Goal: Communication & Community: Participate in discussion

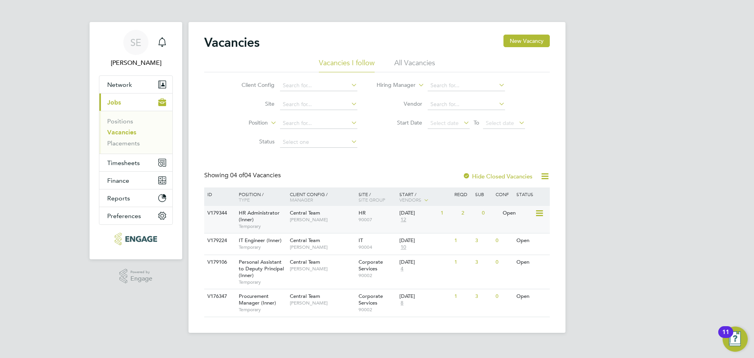
click at [271, 216] on div "HR Administrator (Inner) Temporary" at bounding box center [260, 219] width 55 height 27
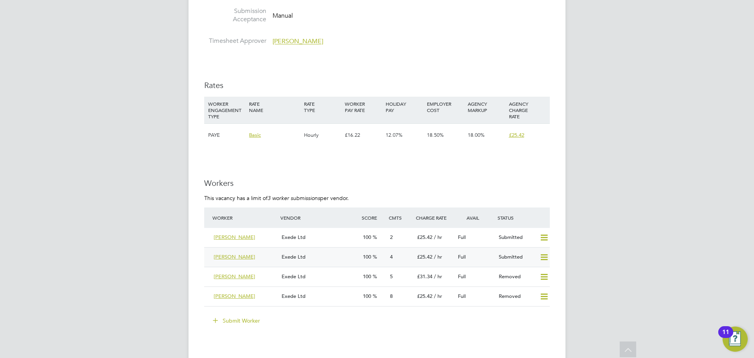
click at [327, 259] on div "Exede Ltd" at bounding box center [318, 257] width 81 height 13
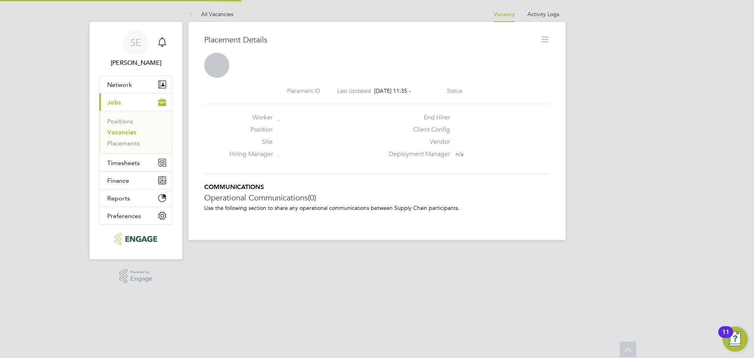
scroll to position [4, 4]
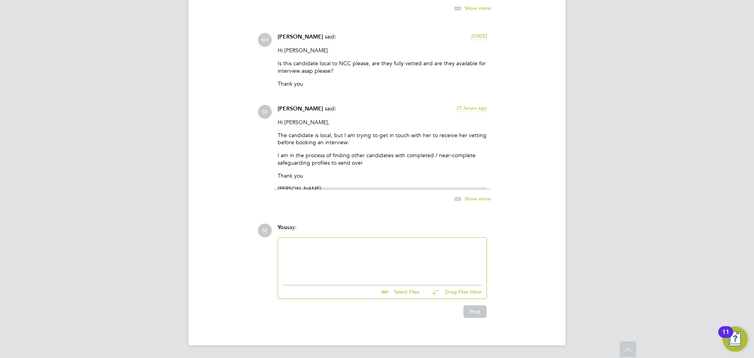
click at [342, 262] on div at bounding box center [382, 259] width 199 height 34
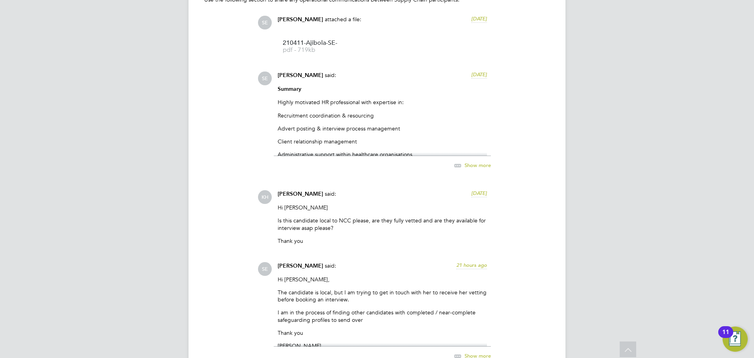
click at [465, 167] on span "Show more" at bounding box center [478, 165] width 26 height 7
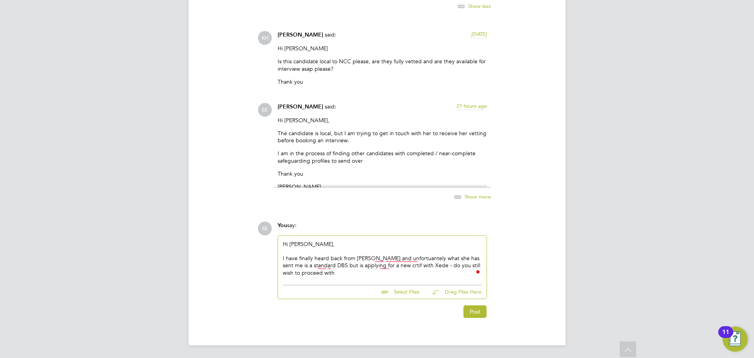
click at [353, 257] on div "I have finally heard back from [PERSON_NAME] and unfortuantely what she has sen…" at bounding box center [382, 265] width 199 height 22
click at [315, 264] on div "I have finally heard back from [PERSON_NAME] and unfortuantely what she has sen…" at bounding box center [382, 265] width 199 height 22
click at [314, 264] on div "I have finally heard back from [PERSON_NAME] and unfortuantely what she has sen…" at bounding box center [382, 265] width 199 height 22
click at [315, 264] on div "I have finally heard back from [PERSON_NAME] and unfortuantely what she has sen…" at bounding box center [382, 265] width 199 height 22
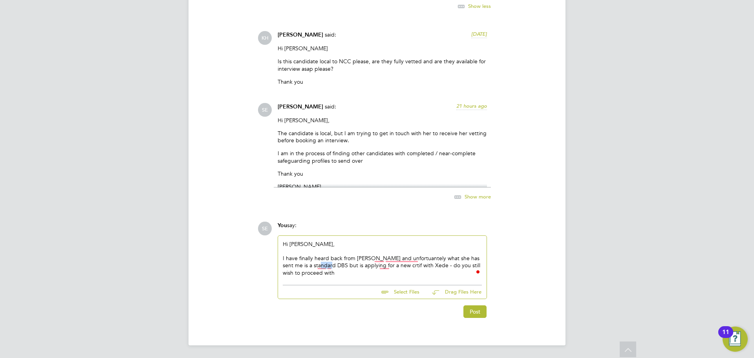
click at [316, 264] on div "I have finally heard back from [PERSON_NAME] and unfortuantely what she has sen…" at bounding box center [382, 265] width 199 height 22
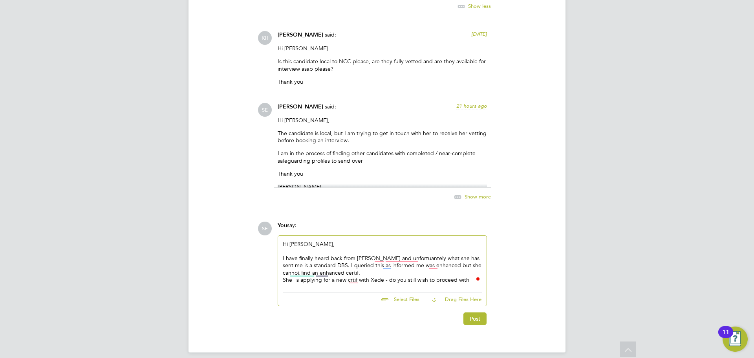
click at [471, 279] on div "She is applying for a new crtif with Xede - do you still wish to proceed with" at bounding box center [382, 279] width 199 height 7
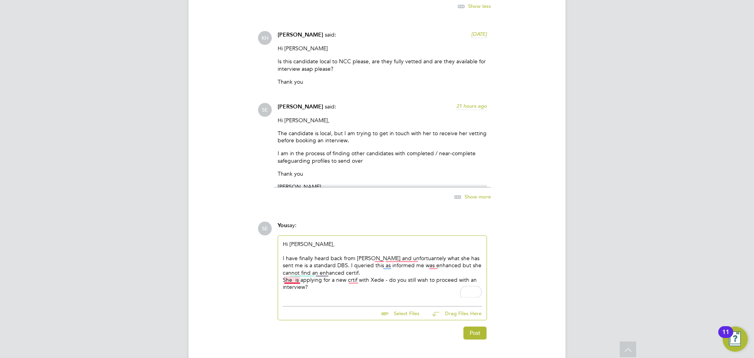
click at [296, 279] on div "She is applying for a new crtif with Xede - do you still wish to proceed with a…" at bounding box center [382, 283] width 199 height 14
click at [349, 279] on div "She is applying for a new crtif with Xede - do you still wish to proceed with a…" at bounding box center [382, 283] width 199 height 14
click at [351, 275] on div "I have finally heard back from [PERSON_NAME] and unfortuantely what she has sen…" at bounding box center [382, 265] width 199 height 22
click at [353, 284] on div "She is applying for a new crtif with Xede - do you still wish to proceed with a…" at bounding box center [382, 283] width 199 height 14
click at [351, 281] on div "She is applying for a new crtif with Xede - do you still wish to proceed with a…" at bounding box center [382, 283] width 199 height 14
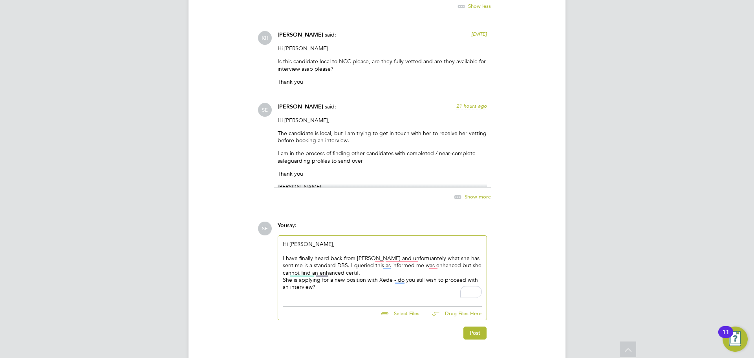
click at [327, 294] on div "To enrich screen reader interactions, please activate Accessibility in Grammarl…" at bounding box center [382, 293] width 199 height 7
click at [369, 281] on div "She is applying for a new position with Xede - do you still wish to proceed wit…" at bounding box center [382, 283] width 199 height 14
click at [317, 287] on div "She is applying for a new certif with Xede - do you still wish to proceed with …" at bounding box center [382, 283] width 199 height 14
click at [412, 256] on div "I have finally heard back from [PERSON_NAME] and unfortuantely what she has sen…" at bounding box center [382, 265] width 199 height 22
click at [365, 304] on ul at bounding box center [382, 304] width 199 height 4
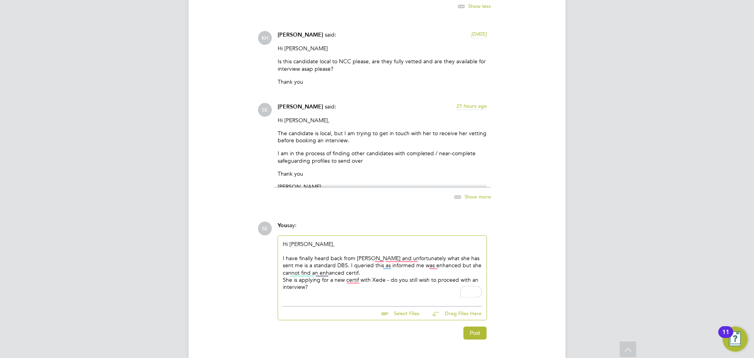
click at [329, 298] on div "Hi [PERSON_NAME], I have finally heard back from [PERSON_NAME] and unfortunatel…" at bounding box center [382, 269] width 209 height 67
click at [327, 293] on div "To enrich screen reader interactions, please activate Accessibility in Grammarl…" at bounding box center [382, 293] width 199 height 7
click at [488, 349] on div "Post" at bounding box center [381, 344] width 217 height 19
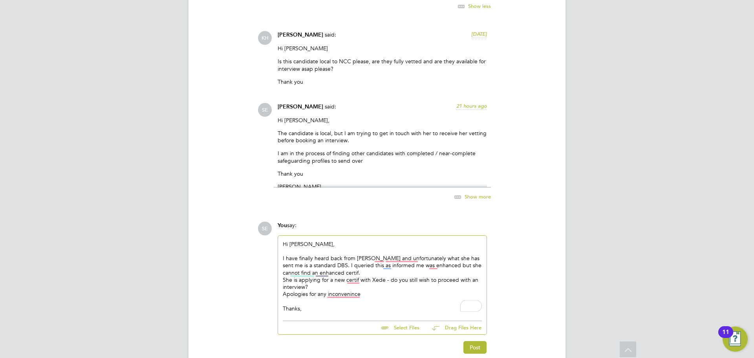
click at [362, 294] on div "Apologies for any inconvenince" at bounding box center [382, 293] width 199 height 7
click at [358, 295] on div "Apologies for any inconvenince" at bounding box center [382, 293] width 199 height 7
click at [473, 349] on button "Post" at bounding box center [474, 347] width 23 height 13
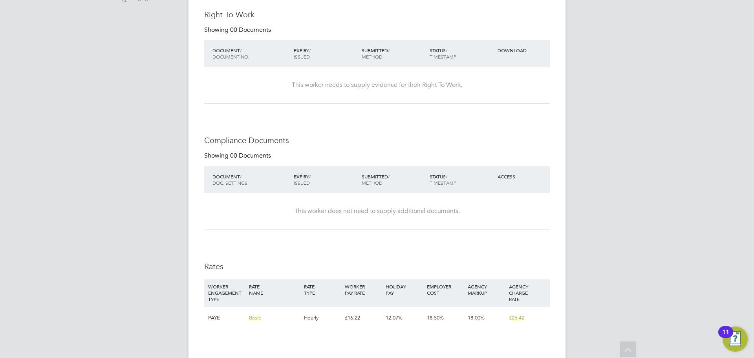
scroll to position [0, 0]
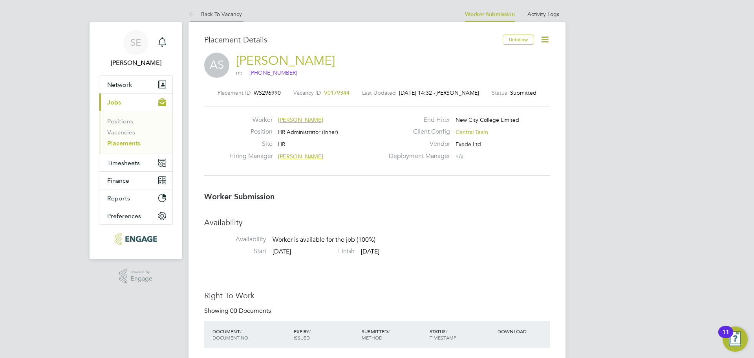
click at [198, 13] on icon at bounding box center [194, 15] width 10 height 10
